Goal: Task Accomplishment & Management: Manage account settings

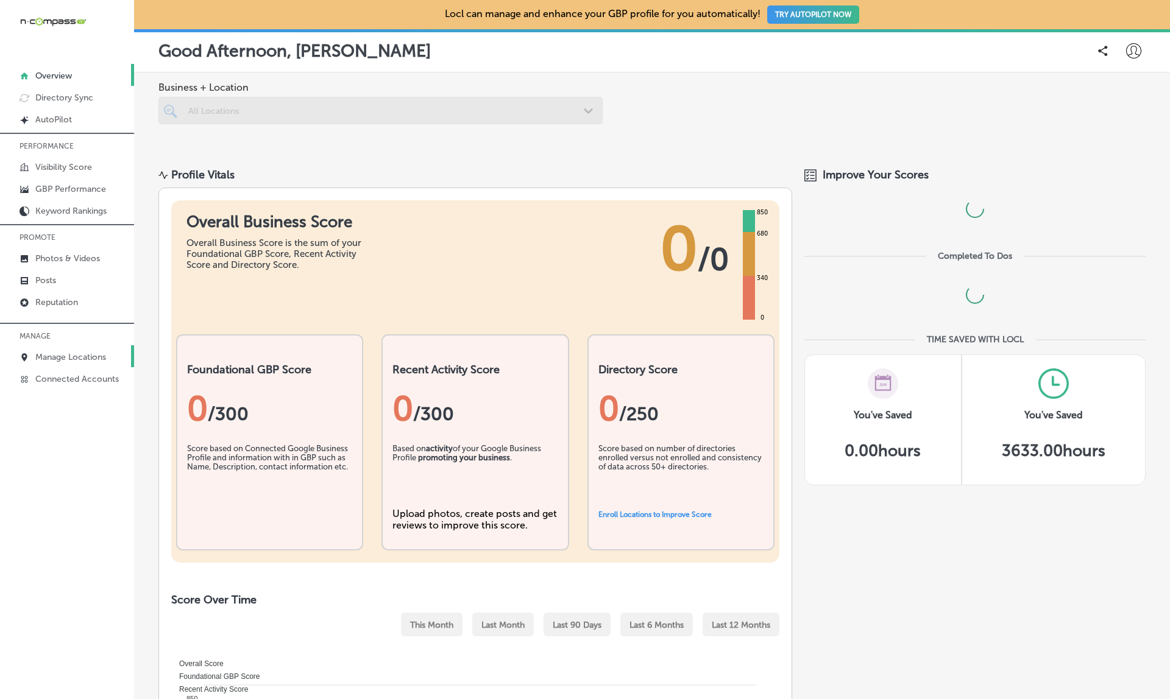
click at [94, 367] on link "Manage Locations" at bounding box center [67, 356] width 134 height 22
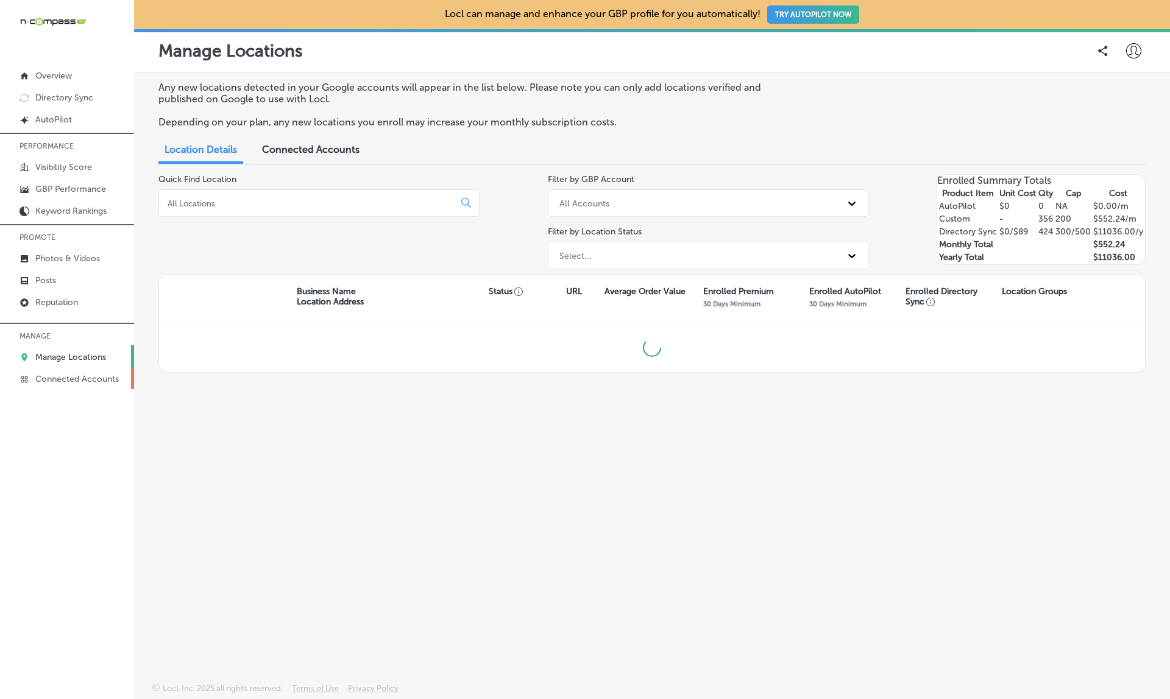
click at [94, 375] on link "Connected Accounts" at bounding box center [67, 378] width 134 height 22
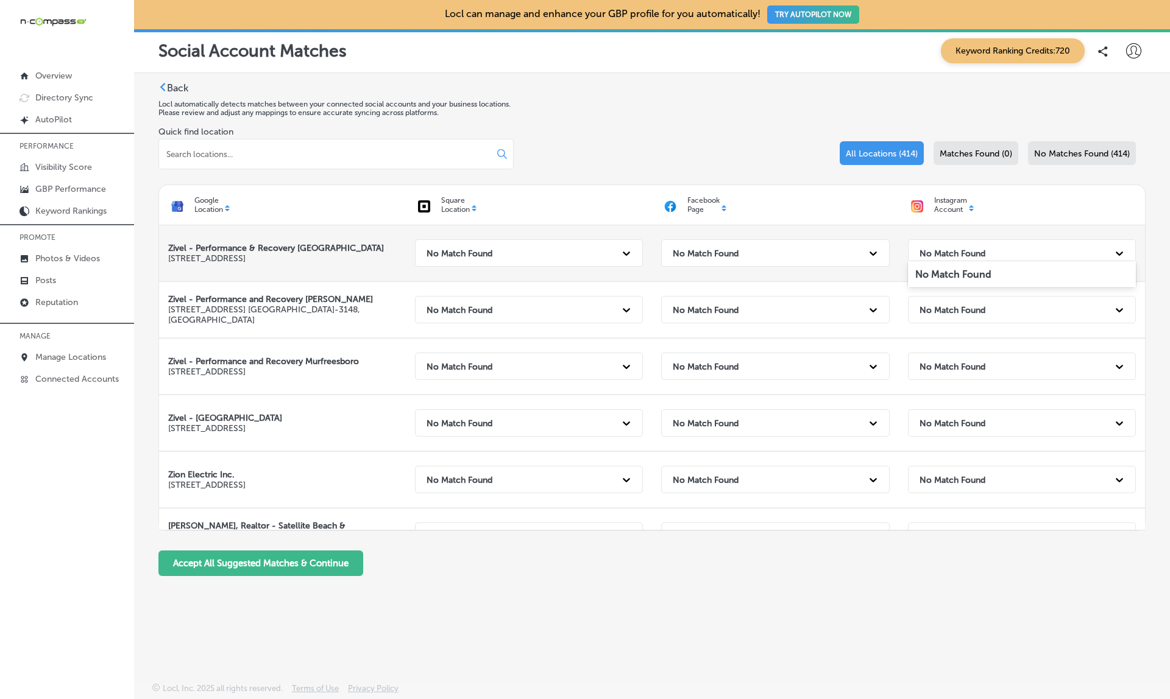
click at [926, 241] on div "No Match Found" at bounding box center [1011, 253] width 196 height 25
click at [727, 248] on strong "No Match Found" at bounding box center [706, 253] width 66 height 10
click at [562, 244] on div "No Match Found" at bounding box center [518, 253] width 196 height 25
click at [970, 248] on strong "No Match Found" at bounding box center [952, 253] width 66 height 10
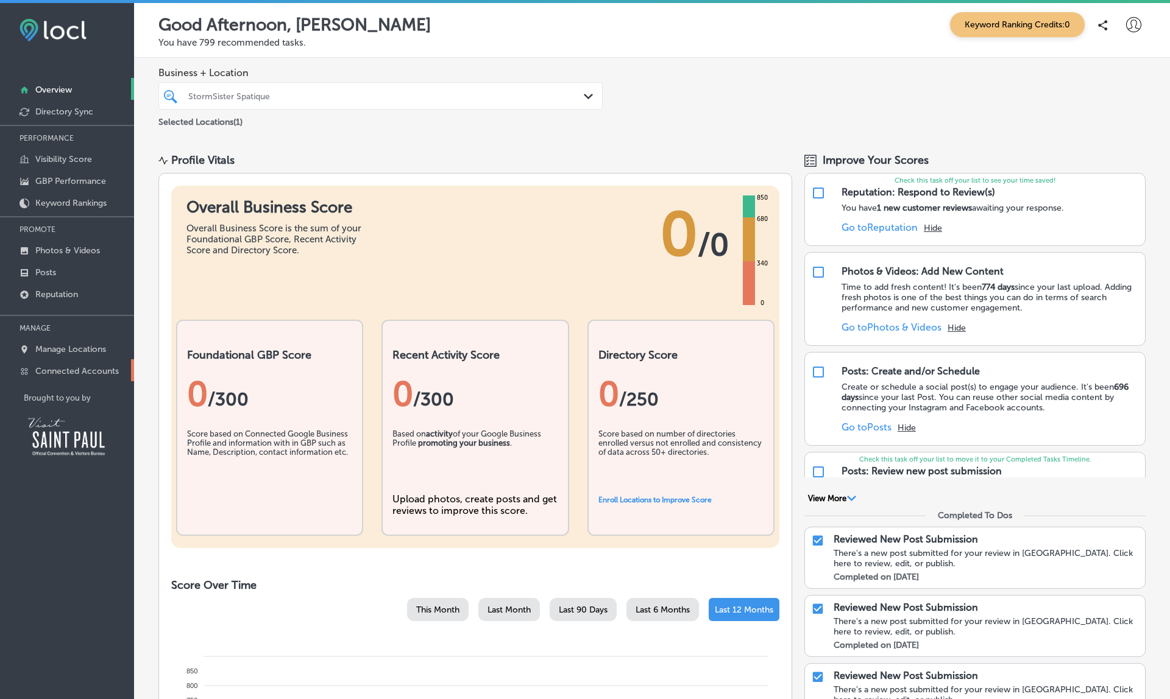
click at [88, 373] on p "Connected Accounts" at bounding box center [76, 371] width 83 height 10
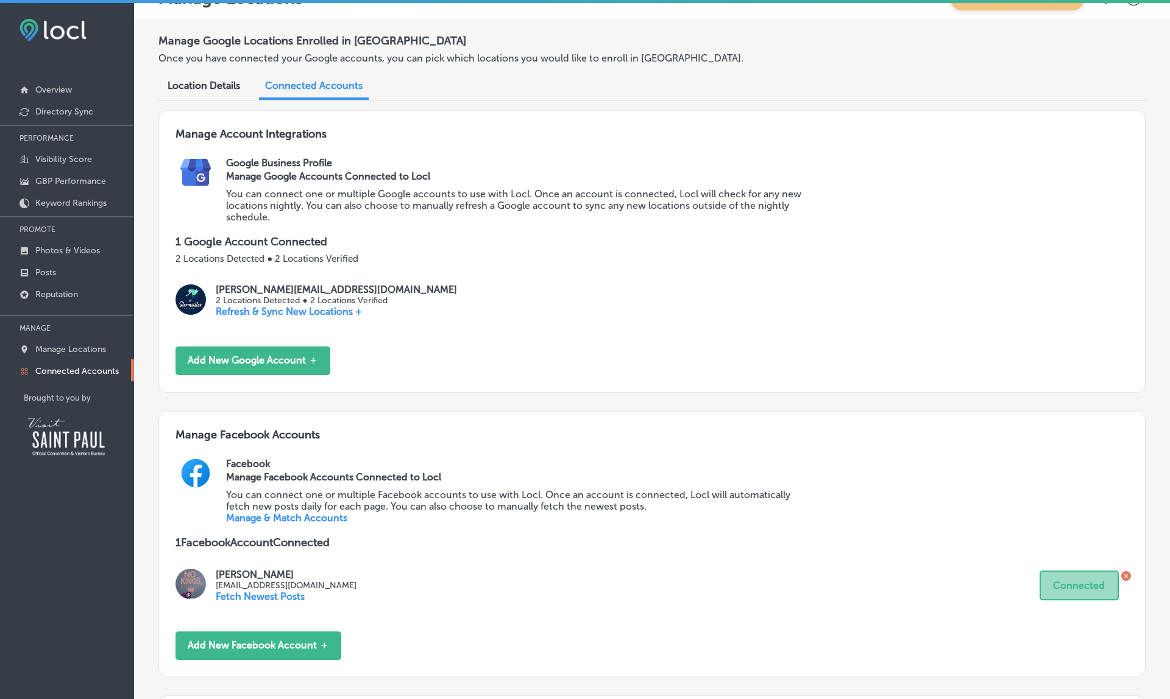
scroll to position [27, 0]
click at [272, 512] on div "Facebook Manage Facebook Accounts Connected to Locl You can connect one or mult…" at bounding box center [677, 497] width 902 height 78
click at [289, 512] on link "Manage & Match Accounts" at bounding box center [286, 518] width 121 height 12
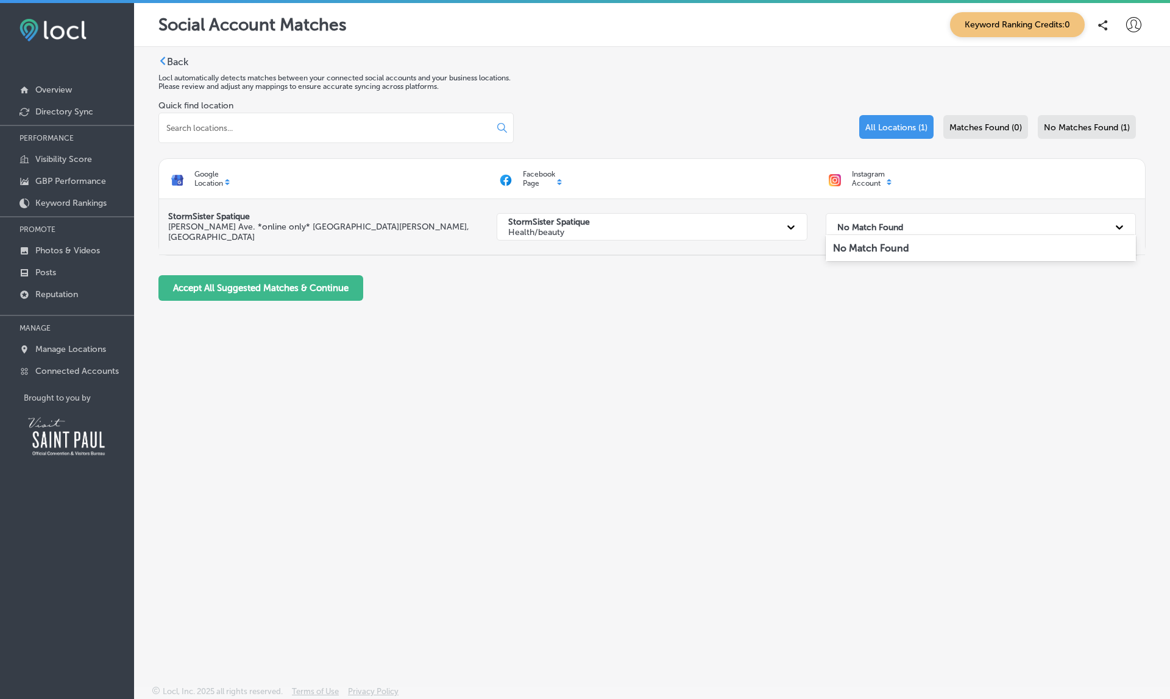
click at [915, 219] on div "No Match Found" at bounding box center [969, 226] width 277 height 25
click at [710, 214] on div "StormSister Spatique Health/beauty" at bounding box center [640, 226] width 277 height 25
click at [908, 362] on div "Back Locl automatically detects matches between your connected social accounts …" at bounding box center [652, 338] width 1036 height 582
